Goal: Information Seeking & Learning: Learn about a topic

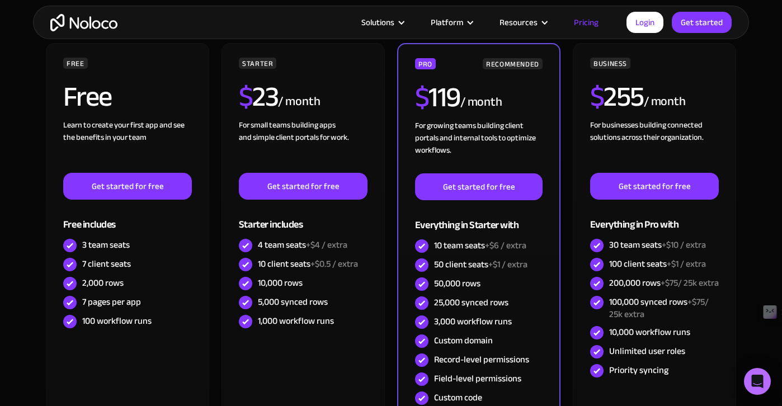
scroll to position [259, 0]
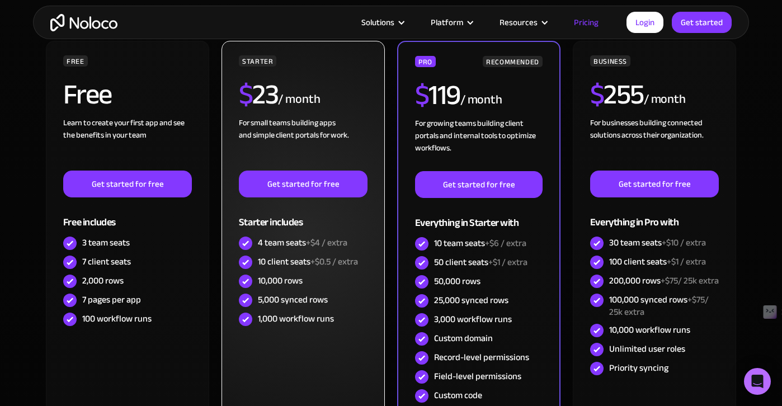
click at [242, 261] on img at bounding box center [245, 262] width 13 height 13
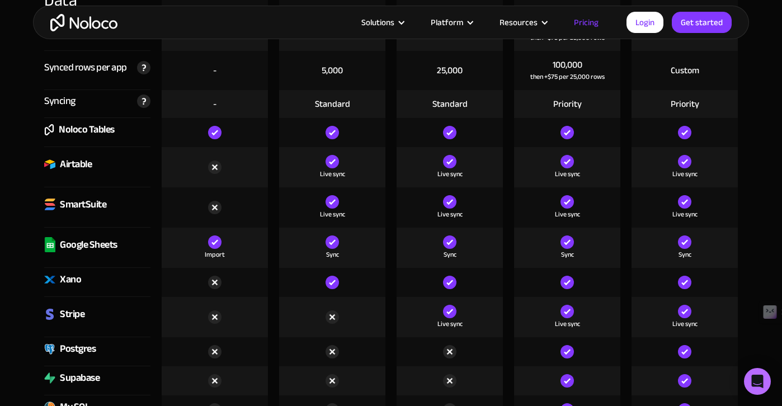
scroll to position [1061, 0]
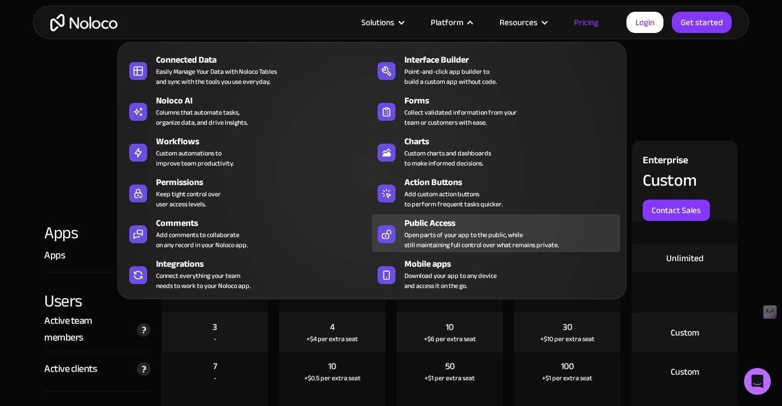
click at [460, 226] on div "Public Access" at bounding box center [514, 222] width 221 height 13
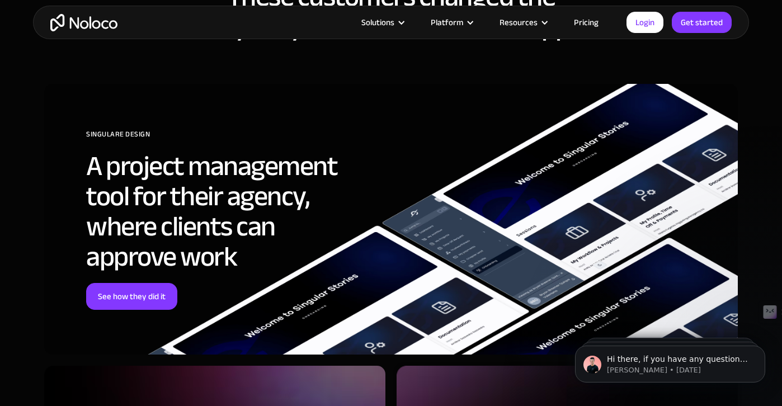
scroll to position [3392, 0]
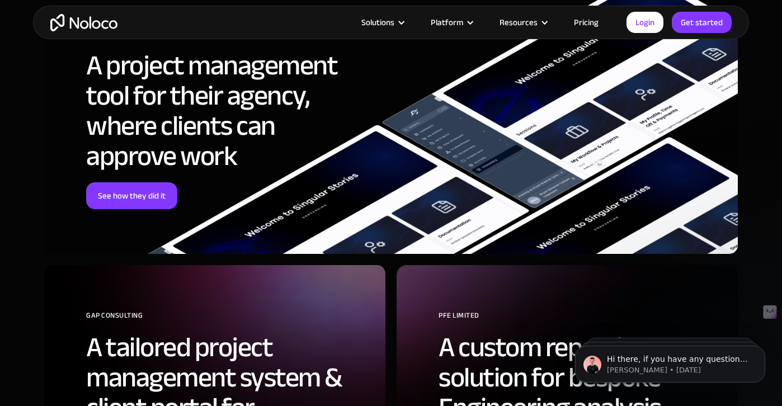
click at [74, 19] on img "home" at bounding box center [83, 22] width 67 height 17
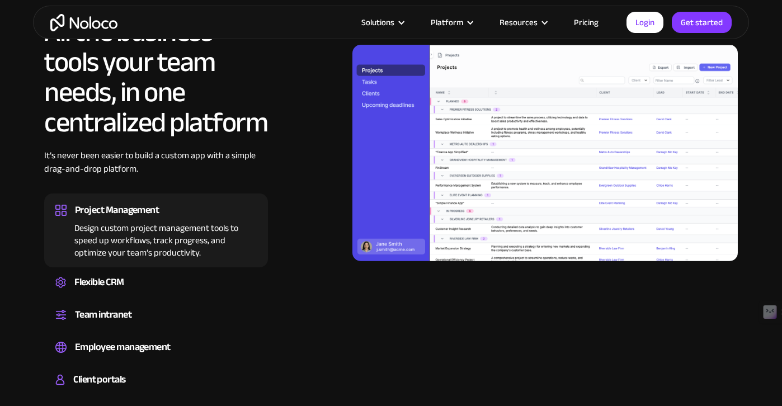
scroll to position [1135, 0]
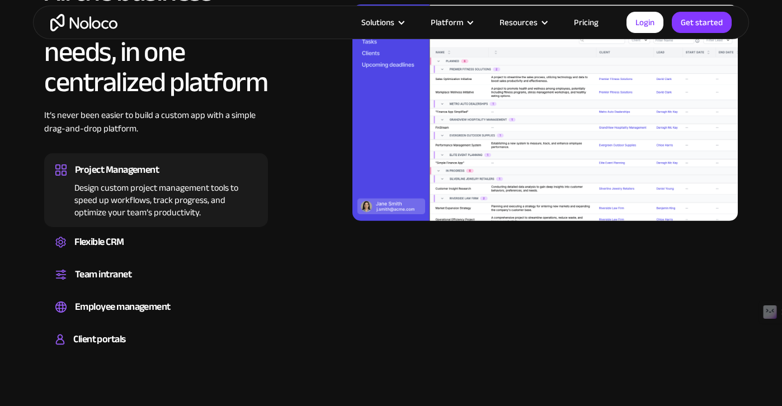
type input "c"
type textarea "can you build saas apps"
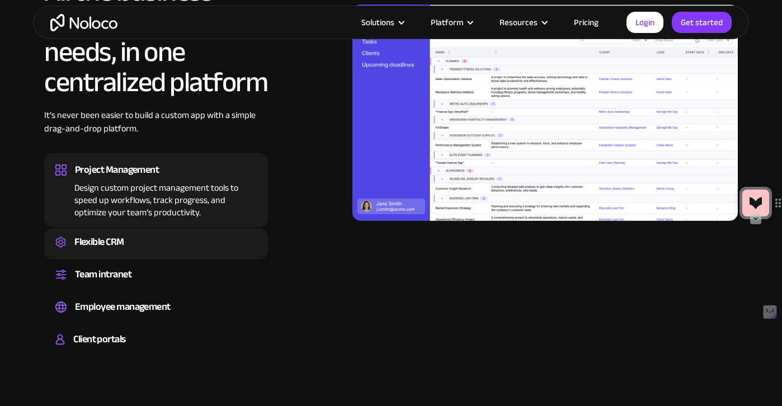
click at [105, 242] on div "Flexible CRM" at bounding box center [99, 242] width 50 height 17
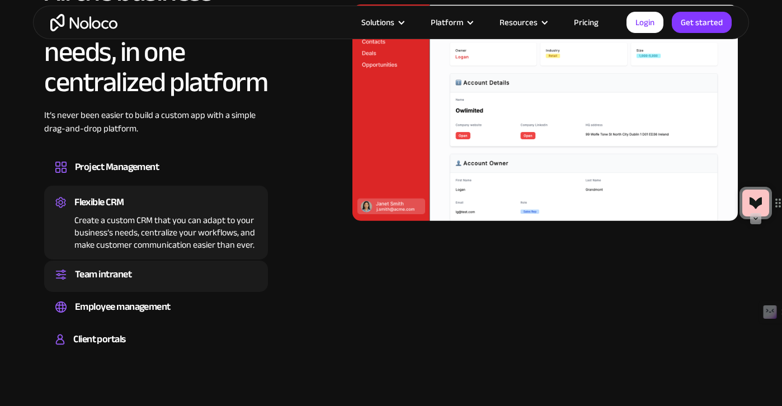
click at [110, 279] on div "Team intranet" at bounding box center [103, 274] width 56 height 17
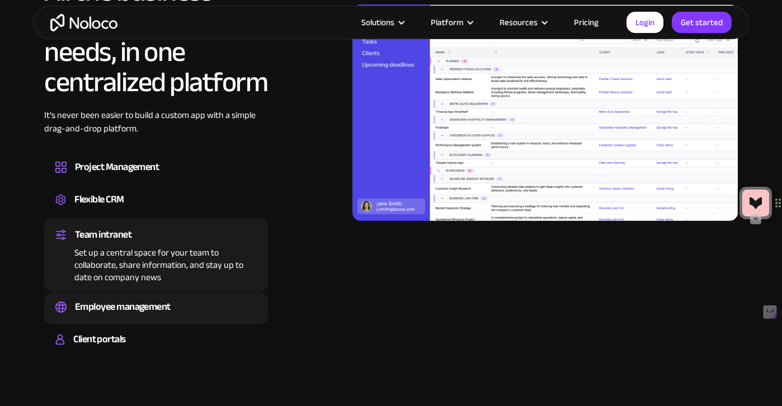
click at [104, 299] on div "Employee management" at bounding box center [123, 307] width 96 height 17
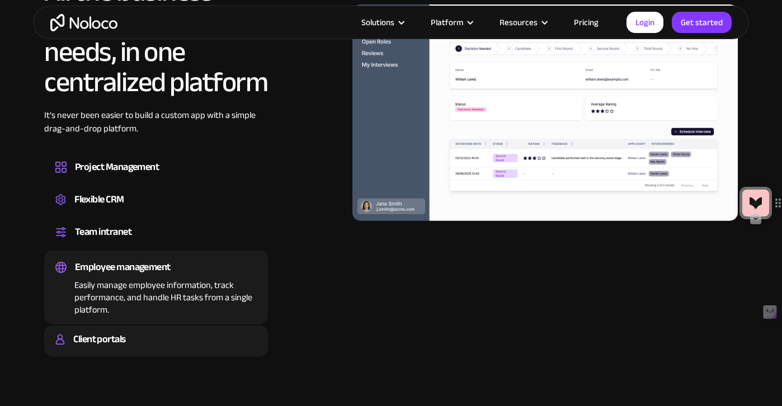
click at [101, 335] on div "Client portals" at bounding box center [99, 339] width 52 height 17
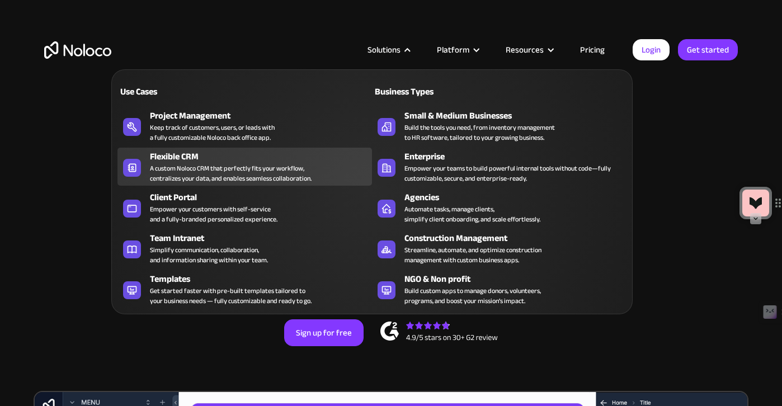
click at [197, 172] on div "A custom Noloco CRM that perfectly fits your workflow, centralizes your data, a…" at bounding box center [231, 173] width 162 height 20
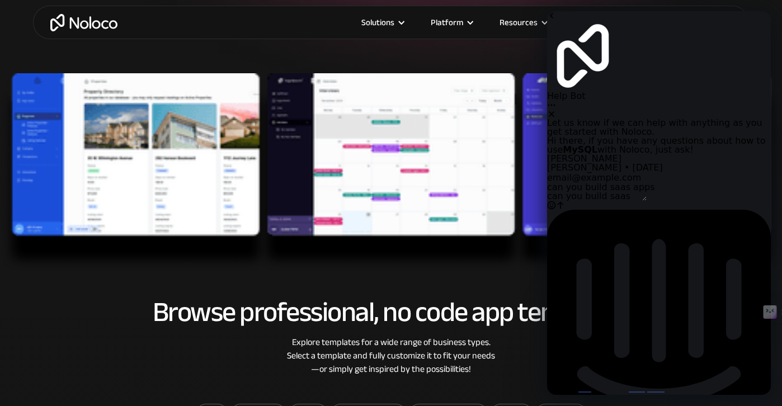
click at [556, 110] on icon "Close" at bounding box center [551, 114] width 9 height 9
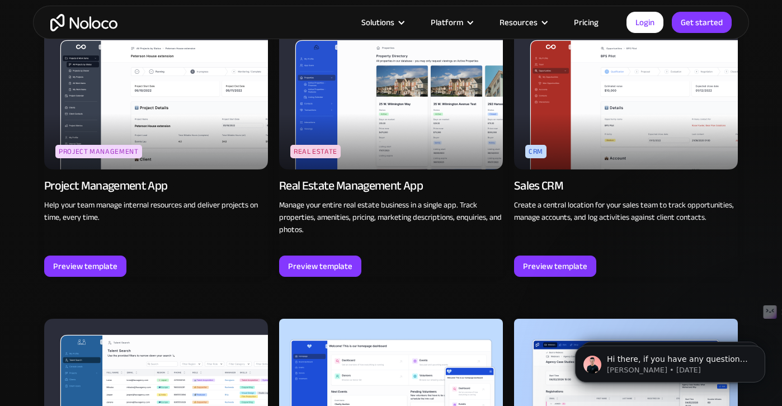
scroll to position [1945, 0]
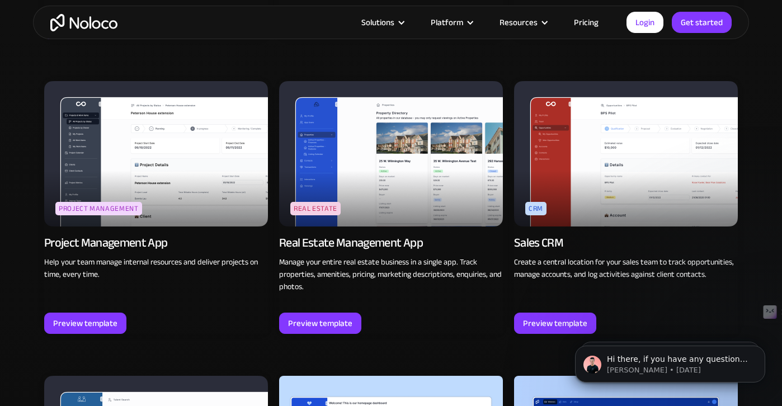
click at [359, 188] on img at bounding box center [391, 153] width 224 height 145
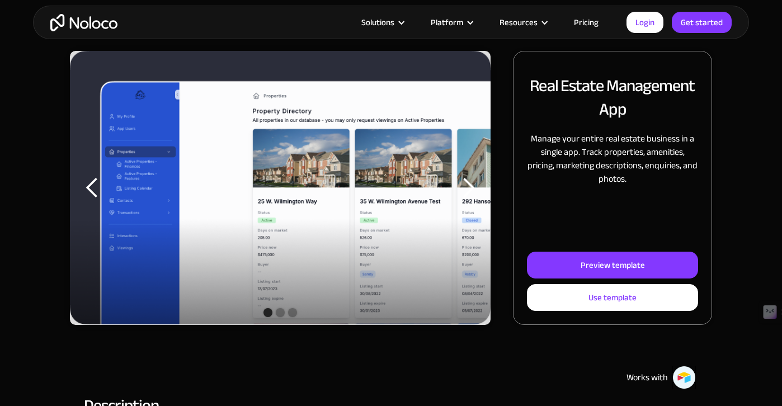
scroll to position [146, 0]
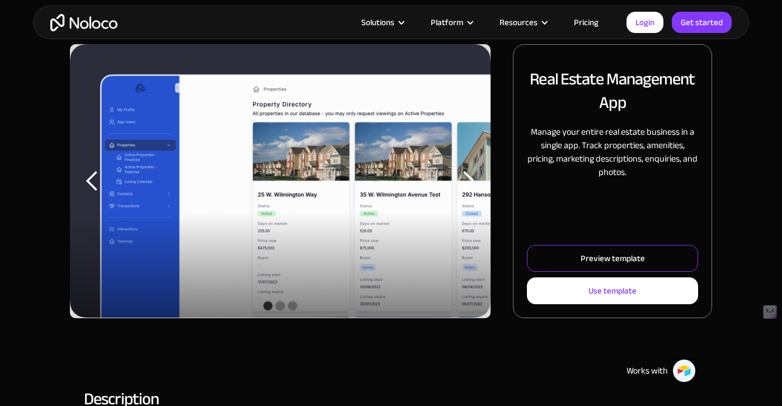
click at [604, 265] on div "Preview template" at bounding box center [612, 258] width 64 height 15
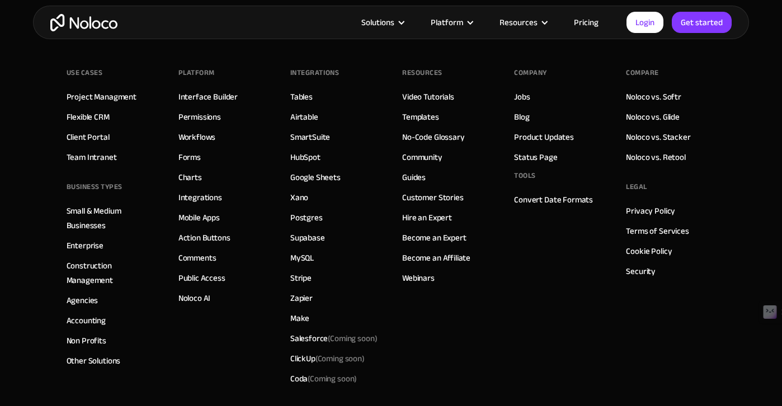
scroll to position [1864, 0]
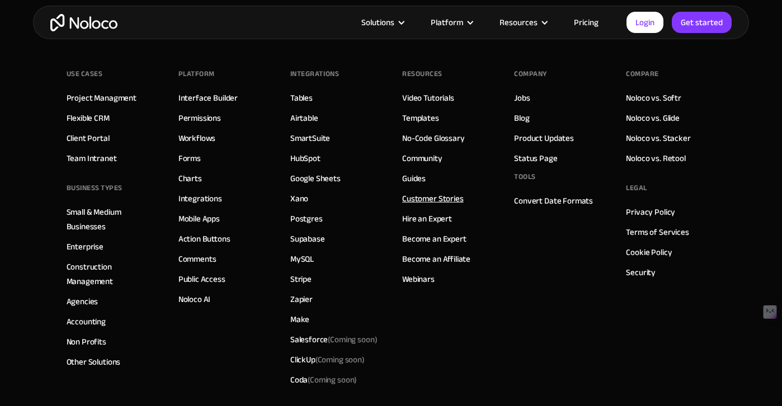
click at [418, 197] on link "Customer Stories" at bounding box center [433, 198] width 62 height 15
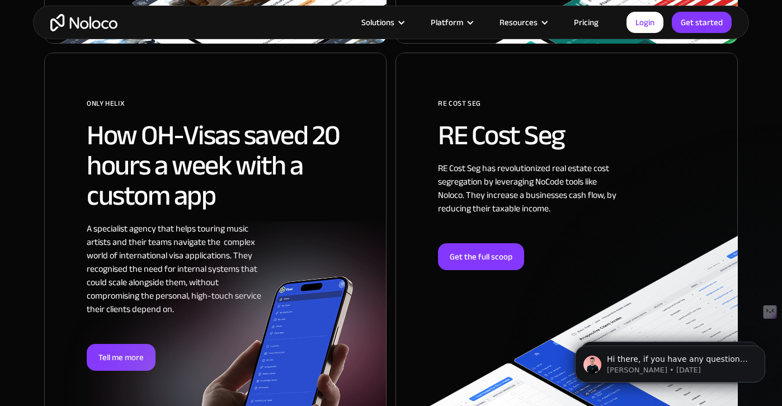
scroll to position [2176, 0]
